Goal: Communication & Community: Answer question/provide support

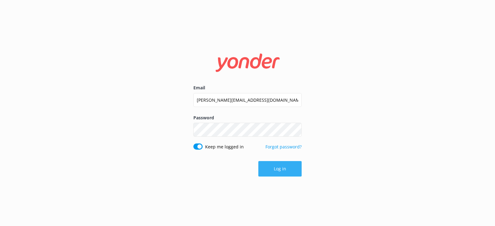
drag, startPoint x: 0, startPoint y: 0, endPoint x: 277, endPoint y: 170, distance: 325.5
click at [277, 170] on button "Log in" at bounding box center [280, 168] width 43 height 15
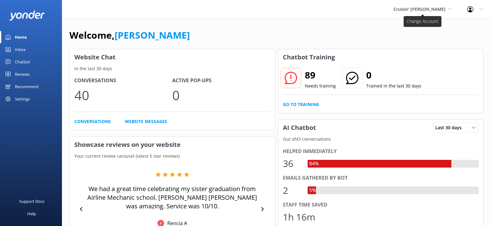
click at [425, 10] on span "Cruisin' [PERSON_NAME]" at bounding box center [419, 9] width 52 height 6
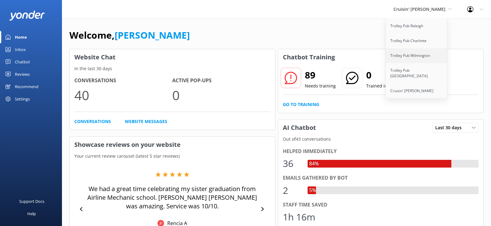
click at [408, 55] on link "Trolley Pub Wilmington" at bounding box center [416, 55] width 62 height 15
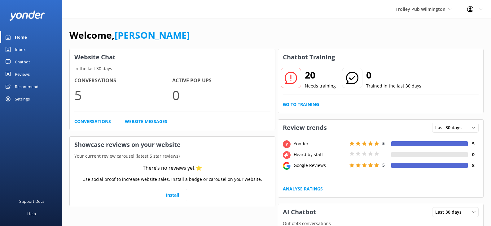
click at [22, 51] on div "Inbox" at bounding box center [20, 49] width 11 height 12
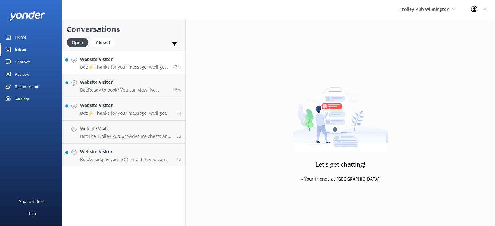
click at [140, 62] on h4 "Website Visitor" at bounding box center [124, 59] width 88 height 7
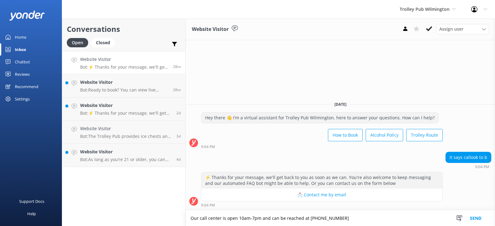
type textarea "Our call center is open 10am-7pm and can be reached at [PHONE_NUMBER]"
click at [472, 218] on button "Send" at bounding box center [475, 218] width 23 height 15
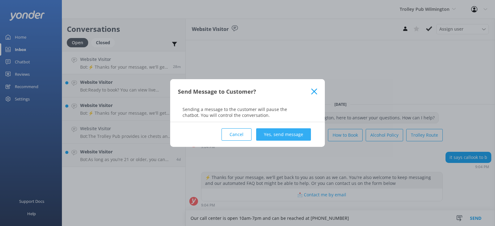
click at [292, 135] on button "Yes, send message" at bounding box center [283, 134] width 55 height 12
